Goal: Navigation & Orientation: Go to known website

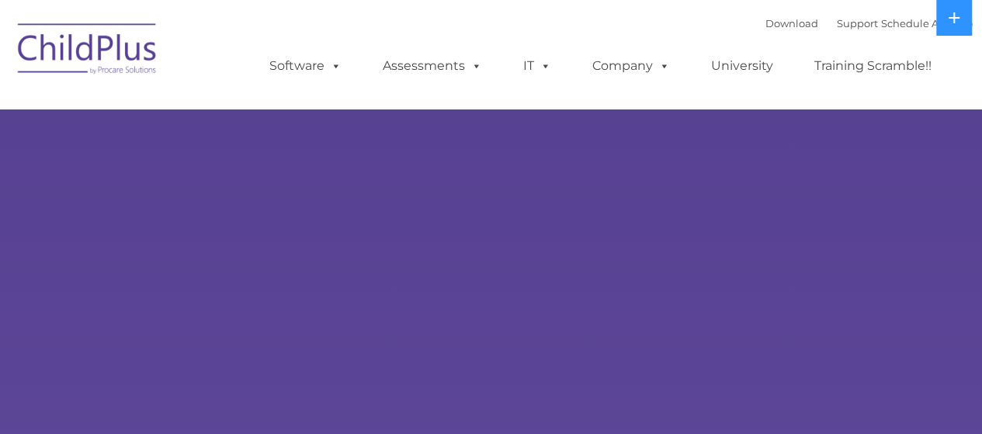
select select "MEDIUM"
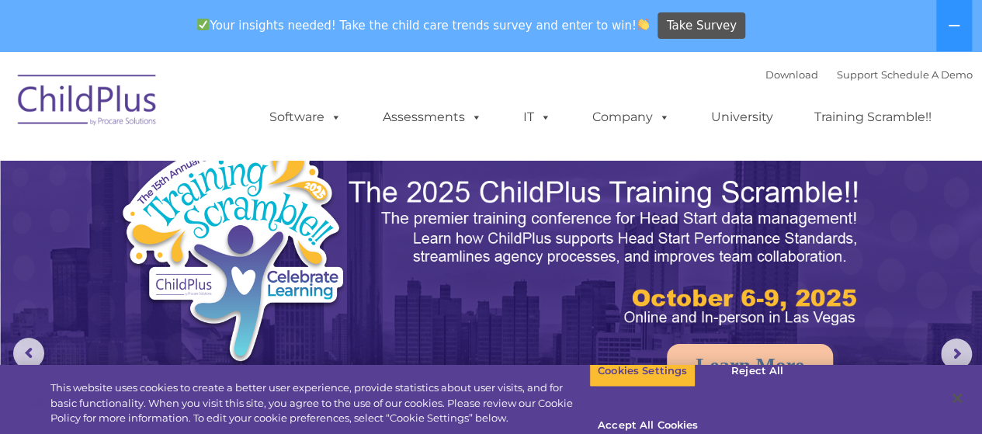
click at [112, 94] on img at bounding box center [87, 103] width 155 height 78
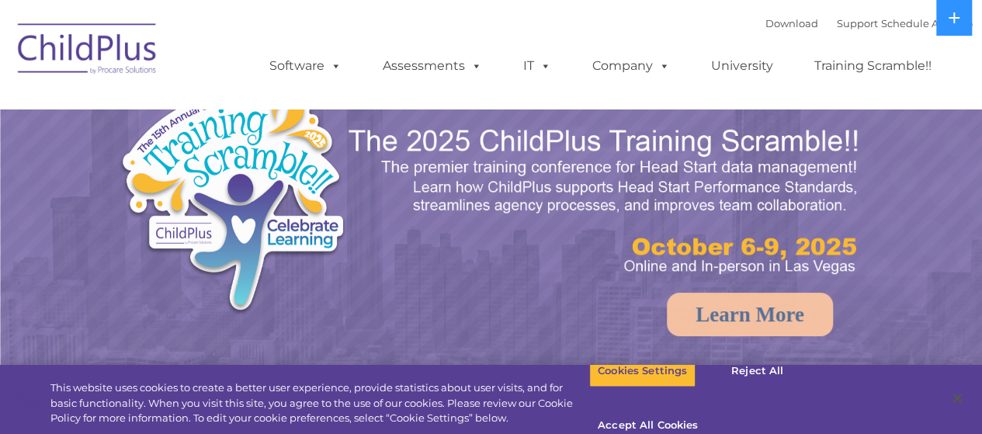
select select "MEDIUM"
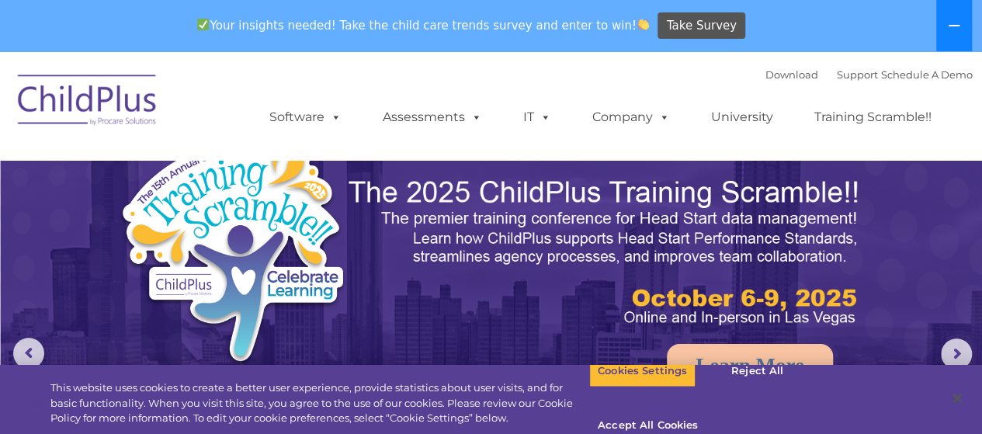
click at [947, 27] on button at bounding box center [954, 25] width 36 height 51
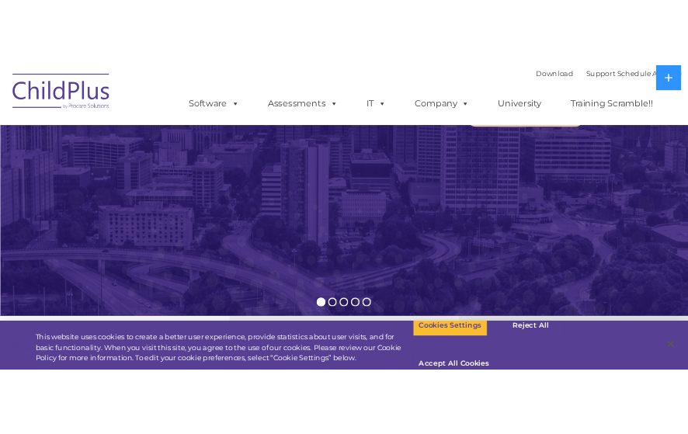
scroll to position [247, 0]
